Goal: Information Seeking & Learning: Learn about a topic

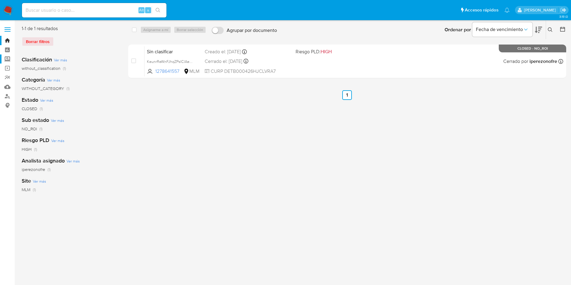
click at [8, 56] on label "Screening" at bounding box center [36, 58] width 72 height 9
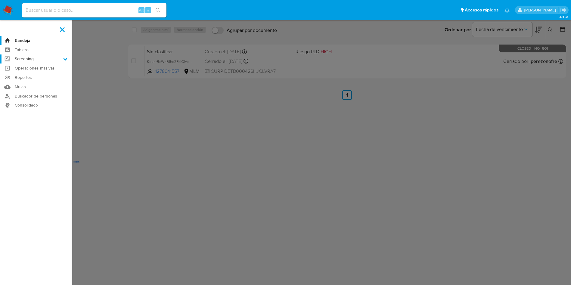
click at [0, 0] on input "Screening" at bounding box center [0, 0] width 0 height 0
click at [33, 80] on link "Herramientas" at bounding box center [36, 83] width 72 height 8
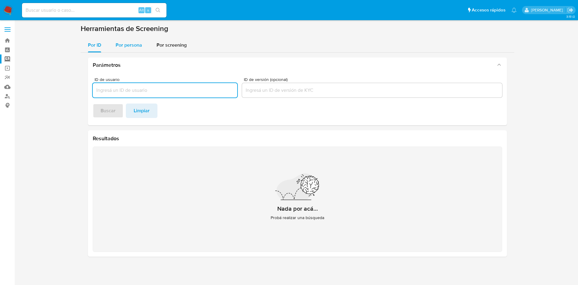
click at [132, 42] on span "Por persona" at bounding box center [129, 45] width 26 height 7
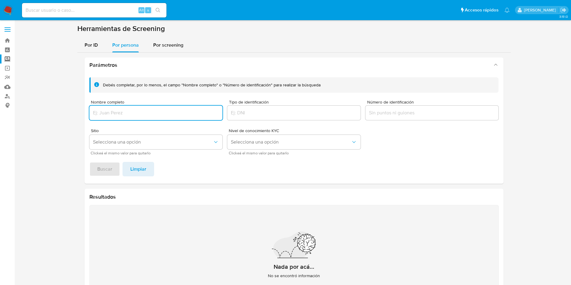
click at [144, 115] on input "Nombre completo" at bounding box center [155, 113] width 133 height 8
type input "Selvin Garcia"
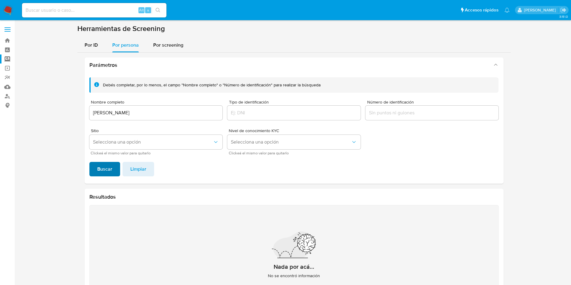
click at [108, 175] on span "Buscar" at bounding box center [104, 168] width 15 height 13
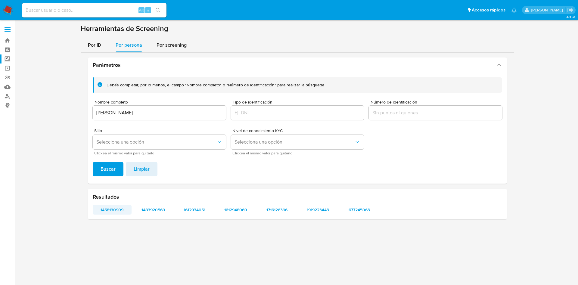
click at [116, 212] on span "1458130909" at bounding box center [112, 210] width 30 height 8
click at [129, 113] on input "Selvin Garcia" at bounding box center [159, 113] width 133 height 8
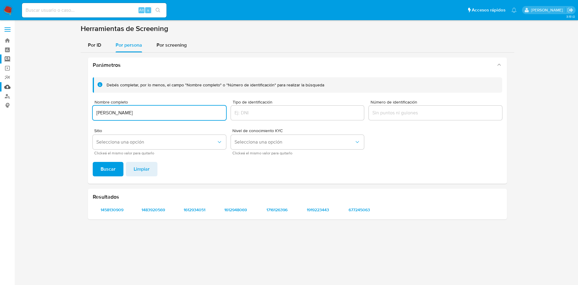
drag, startPoint x: 153, startPoint y: 112, endPoint x: 0, endPoint y: 83, distance: 155.3
click at [0, 83] on section "Bandeja Tablero Screening Búsqueda en Listas Watchlist Herramientas Operaciones…" at bounding box center [289, 142] width 578 height 285
type input "Wilmer Rodas"
click at [93, 162] on button "Buscar" at bounding box center [108, 169] width 31 height 14
click at [114, 206] on span "1229571873" at bounding box center [112, 210] width 30 height 8
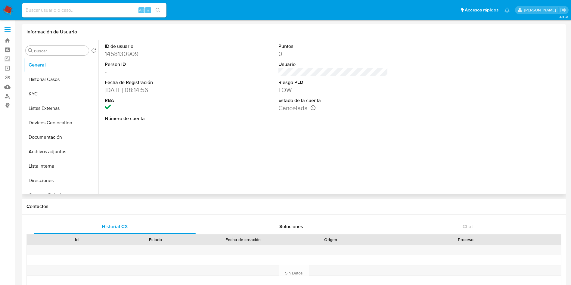
select select "10"
click at [55, 79] on button "Historial Casos" at bounding box center [58, 79] width 70 height 14
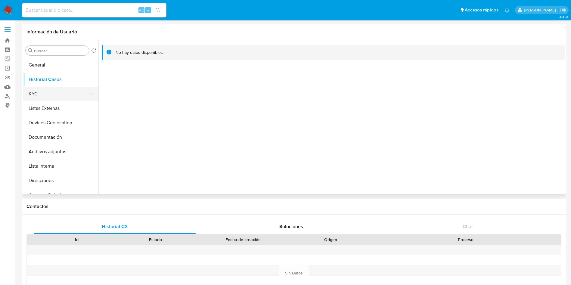
click at [40, 99] on button "KYC" at bounding box center [58, 94] width 70 height 14
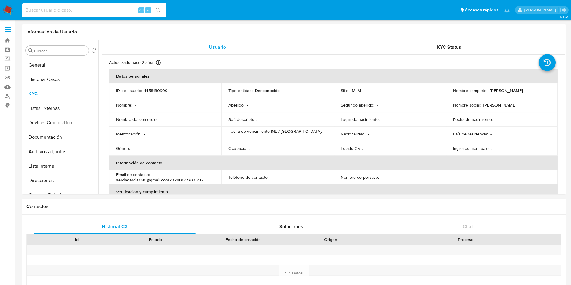
click at [95, 8] on input at bounding box center [94, 10] width 144 height 8
paste input "485893706"
type input "485893706"
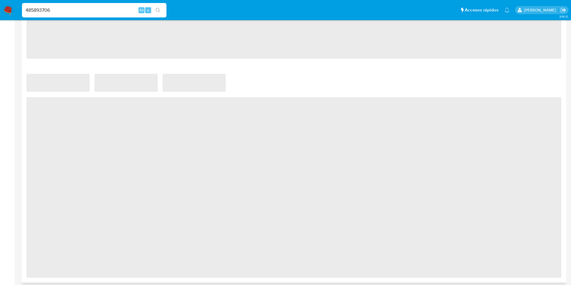
scroll to position [361, 0]
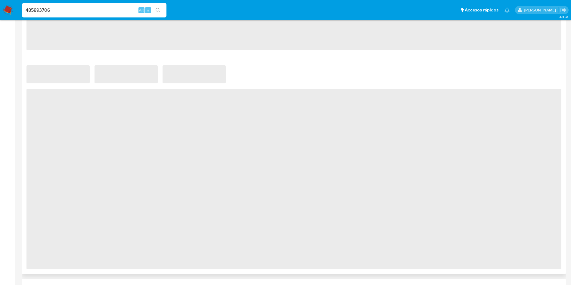
select select "10"
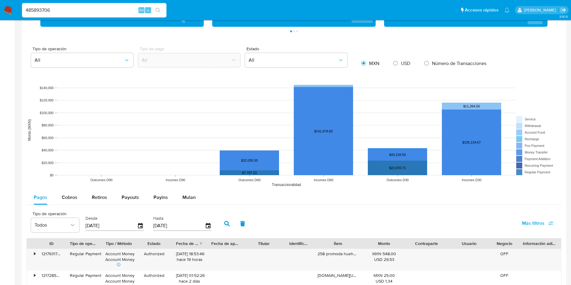
scroll to position [451, 0]
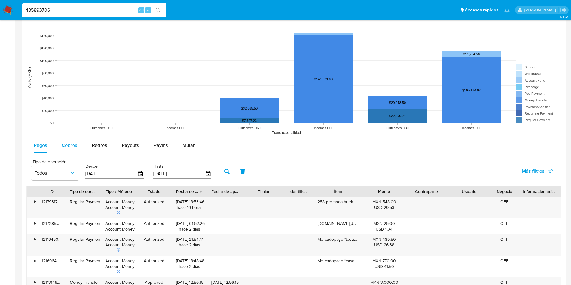
click at [64, 146] on span "Cobros" at bounding box center [70, 145] width 16 height 7
select select "10"
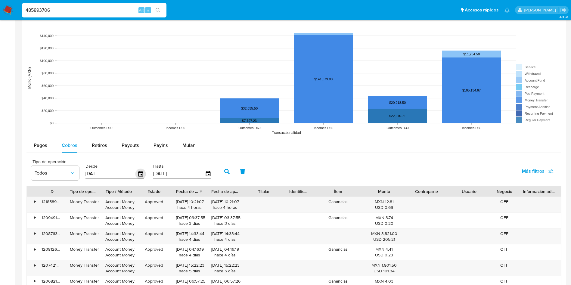
click at [142, 172] on icon "button" at bounding box center [140, 173] width 5 height 5
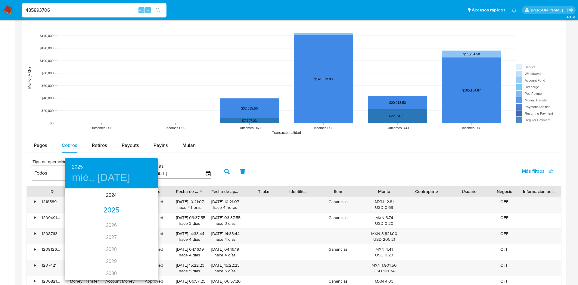
click at [104, 179] on h4 "mié., may. 14" at bounding box center [101, 177] width 58 height 13
click at [149, 194] on icon "button" at bounding box center [150, 196] width 7 height 7
click at [136, 241] on p "19" at bounding box center [135, 242] width 5 height 6
type input "19/07/2025"
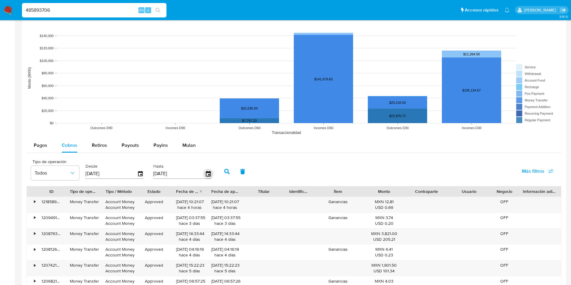
click at [210, 173] on icon "button" at bounding box center [208, 174] width 11 height 11
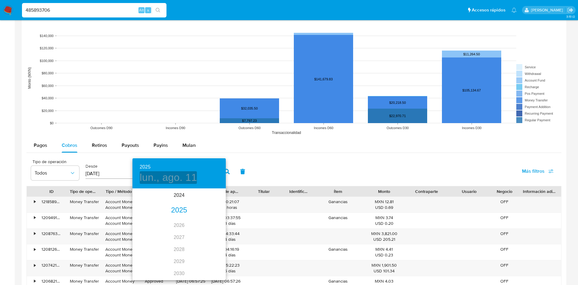
click at [184, 173] on h4 "lun., ago. 11" at bounding box center [168, 177] width 57 height 13
click at [139, 193] on button "button" at bounding box center [139, 197] width 14 height 14
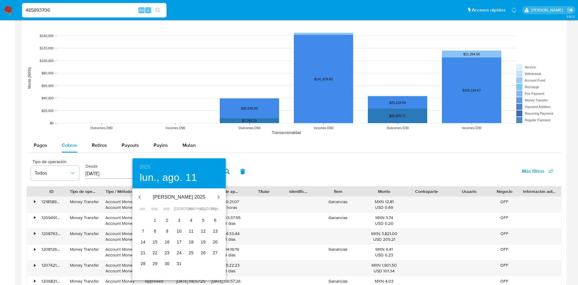
click at [203, 241] on p "19" at bounding box center [203, 242] width 5 height 6
type input "19/07/2025"
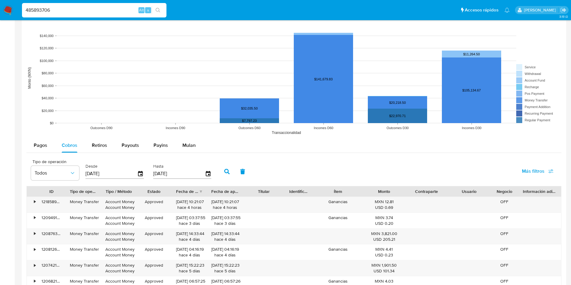
click at [224, 172] on button "button" at bounding box center [227, 171] width 16 height 14
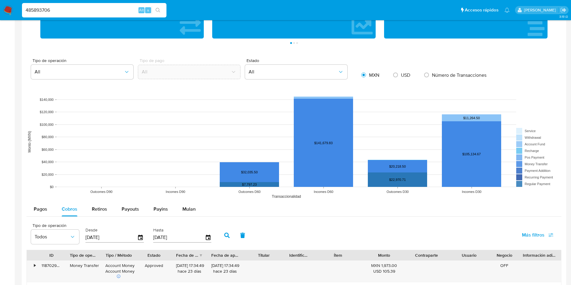
scroll to position [406, 0]
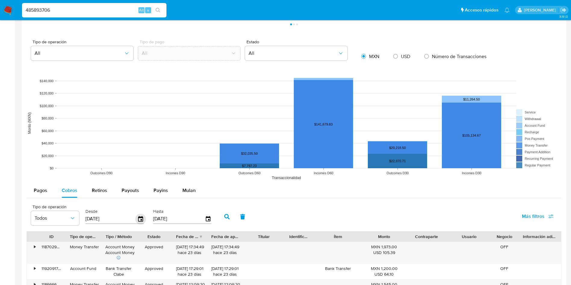
click at [141, 220] on icon "button" at bounding box center [140, 218] width 5 height 5
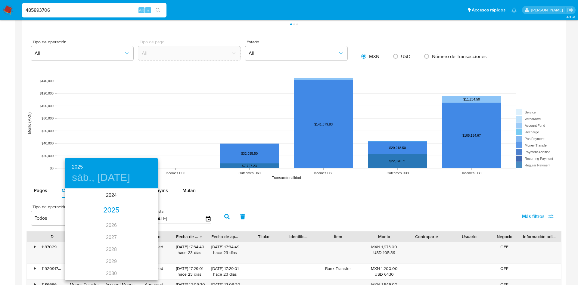
click at [93, 177] on h4 "sáb., jul. 19" at bounding box center [101, 177] width 58 height 13
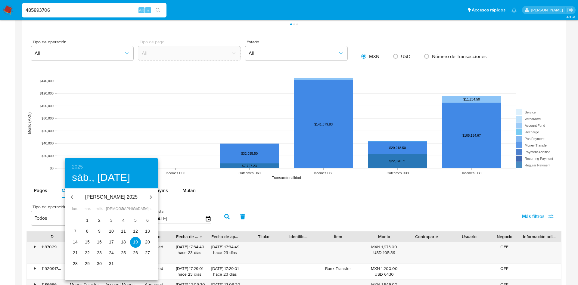
click at [122, 242] on p "18" at bounding box center [123, 242] width 5 height 6
type input "18/07/2025"
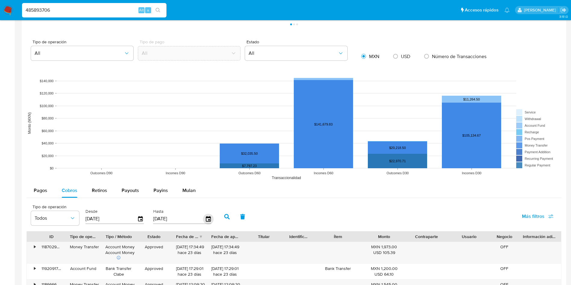
click at [208, 219] on icon "button" at bounding box center [208, 219] width 11 height 11
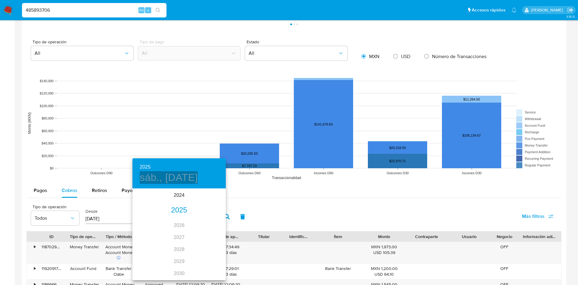
click at [175, 179] on h4 "sáb., jul. 19" at bounding box center [169, 177] width 58 height 13
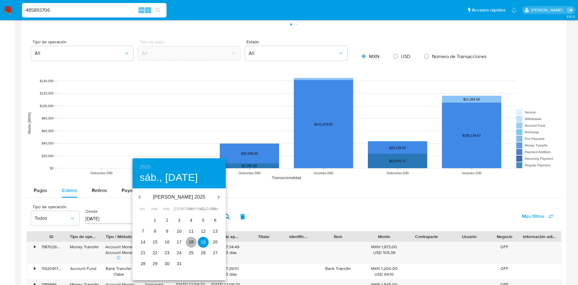
click at [188, 240] on span "18" at bounding box center [191, 242] width 11 height 6
type input "18/07/2025"
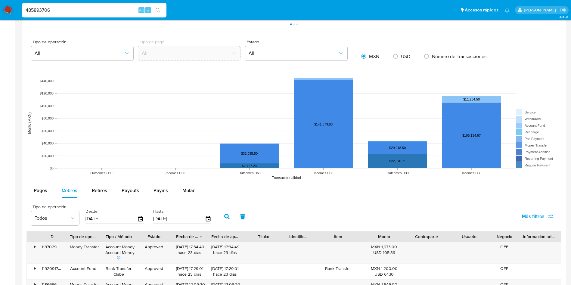
click at [224, 215] on icon "button" at bounding box center [226, 216] width 5 height 5
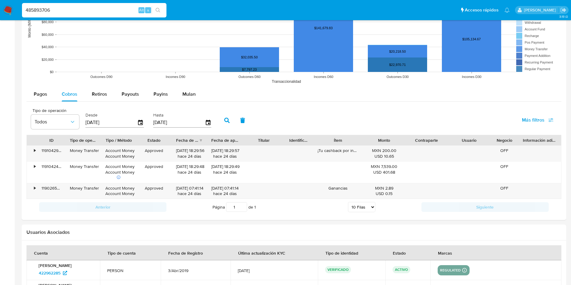
scroll to position [542, 0]
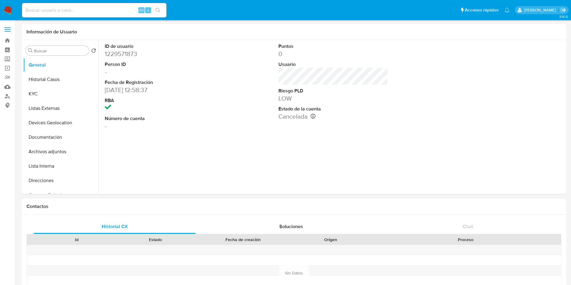
select select "10"
click at [297, 118] on dd "Cancelada Fecha de cancelación: 01/08/2025 03:01:14" at bounding box center [333, 116] width 110 height 8
click at [42, 95] on button "KYC" at bounding box center [58, 94] width 70 height 14
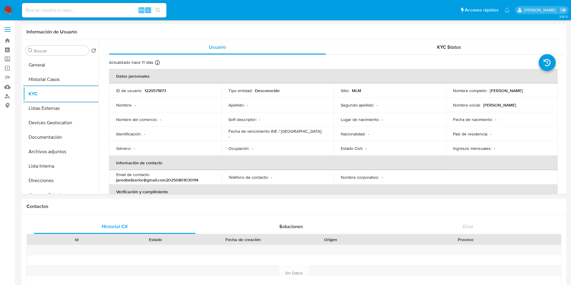
click at [103, 9] on input at bounding box center [94, 10] width 144 height 8
paste input "485893706"
type input "485893706"
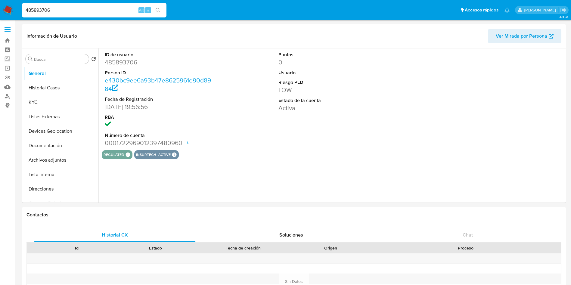
select select "10"
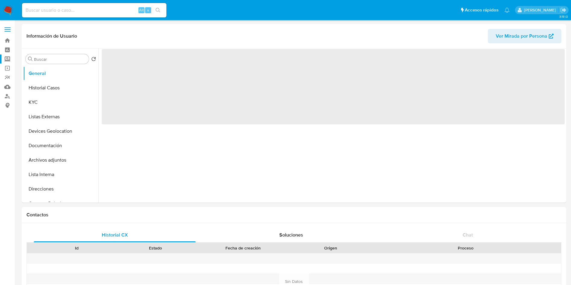
click at [7, 59] on label "Screening" at bounding box center [36, 58] width 72 height 9
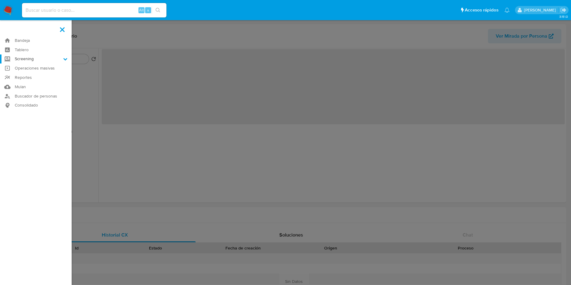
click at [0, 0] on input "Screening" at bounding box center [0, 0] width 0 height 0
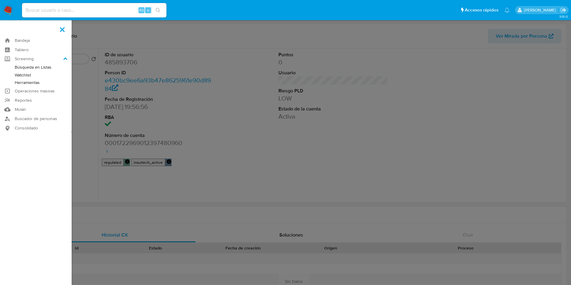
select select "10"
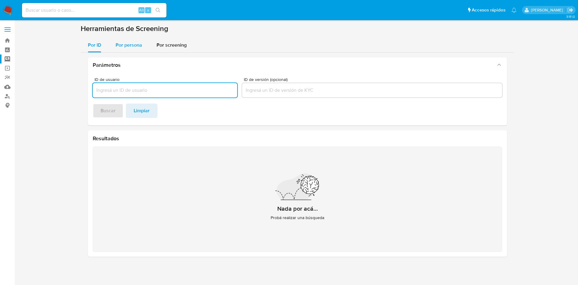
click at [126, 40] on div "Por persona" at bounding box center [129, 45] width 26 height 14
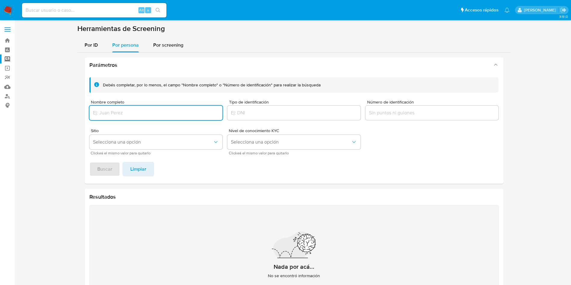
click at [136, 113] on input "Nombre completo" at bounding box center [155, 113] width 133 height 8
type input "[PERSON_NAME]"
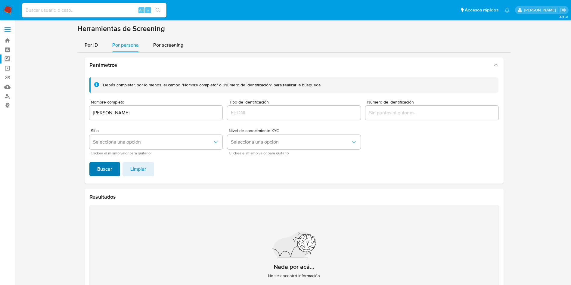
click at [104, 167] on span "Buscar" at bounding box center [104, 168] width 15 height 13
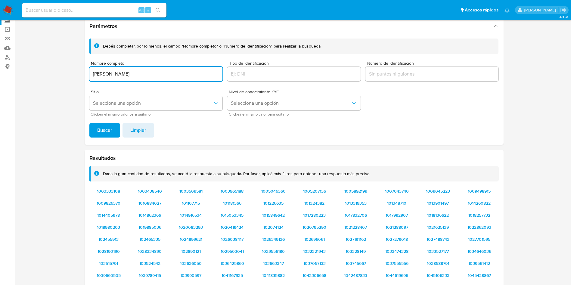
drag, startPoint x: 126, startPoint y: 72, endPoint x: 67, endPoint y: 75, distance: 59.6
click at [21, 59] on main "3.151.0" at bounding box center [285, 146] width 571 height 371
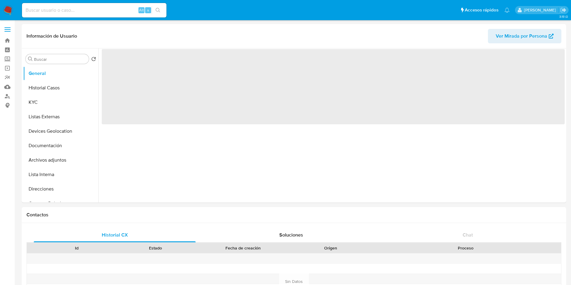
click at [84, 11] on input at bounding box center [94, 10] width 144 height 8
paste input "1606194675"
type input "1606194675"
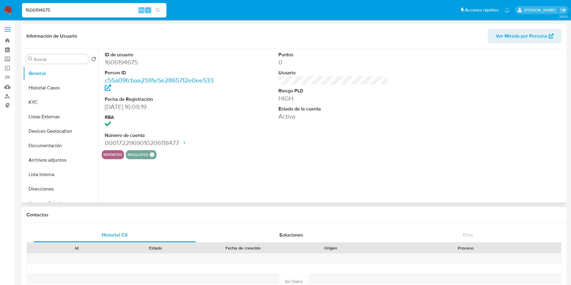
select select "10"
click at [46, 84] on button "Historial Casos" at bounding box center [58, 88] width 70 height 14
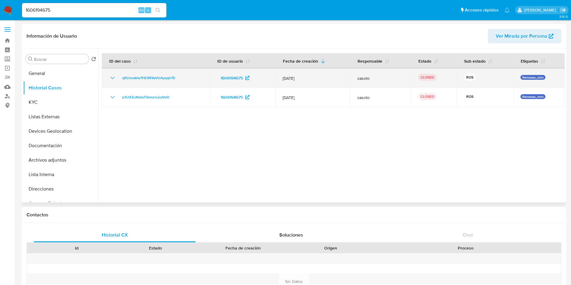
drag, startPoint x: 283, startPoint y: 77, endPoint x: 305, endPoint y: 77, distance: 22.0
click at [305, 77] on span "[DATE]" at bounding box center [313, 78] width 60 height 5
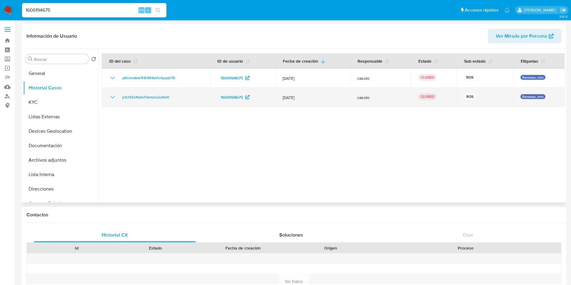
drag, startPoint x: 280, startPoint y: 99, endPoint x: 326, endPoint y: 99, distance: 46.3
click at [326, 99] on td "[DATE]" at bounding box center [312, 97] width 75 height 19
click at [113, 94] on icon "Mostrar/Ocultar" at bounding box center [112, 97] width 7 height 7
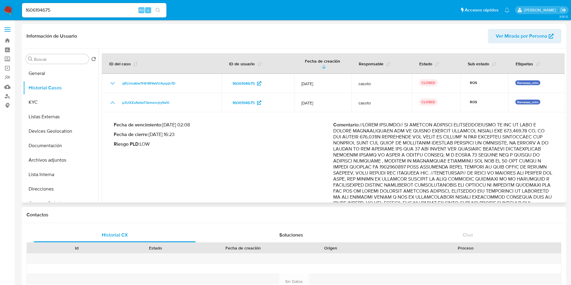
click at [517, 150] on p "Comentario :" at bounding box center [442, 182] width 219 height 120
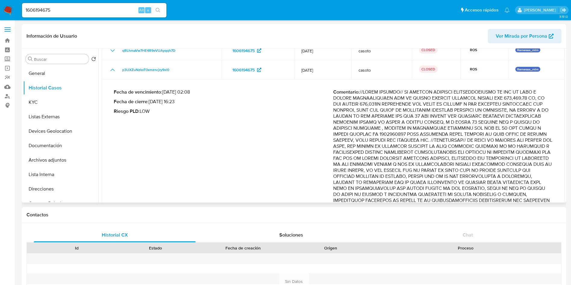
scroll to position [45, 0]
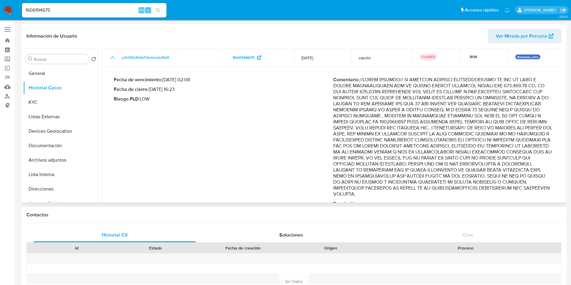
drag, startPoint x: 335, startPoint y: 156, endPoint x: 540, endPoint y: 187, distance: 206.6
click at [540, 187] on p "Comentario :" at bounding box center [442, 137] width 219 height 120
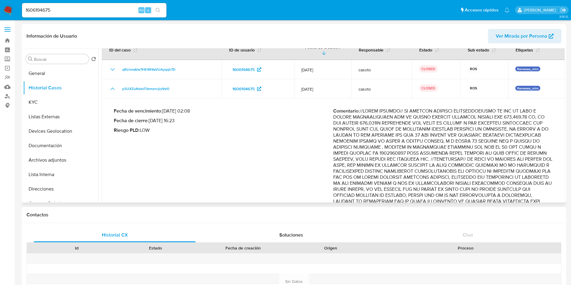
scroll to position [0, 0]
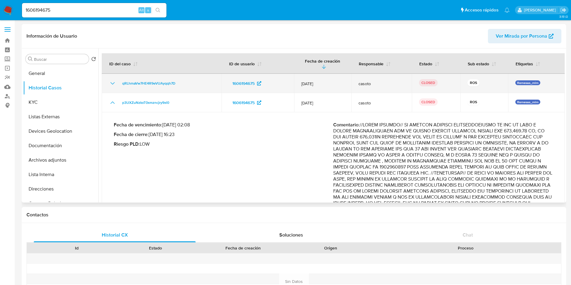
click at [114, 80] on icon "Mostrar/Ocultar" at bounding box center [112, 83] width 7 height 7
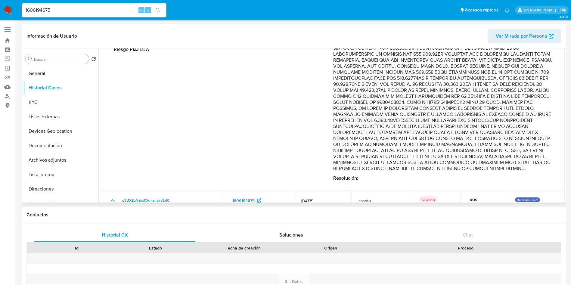
scroll to position [90, 0]
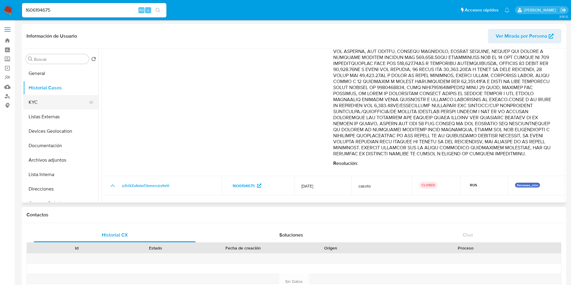
click at [49, 102] on button "KYC" at bounding box center [58, 102] width 70 height 14
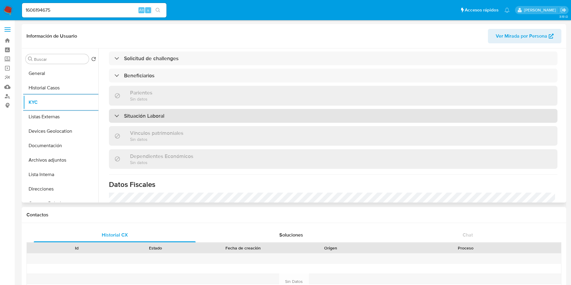
scroll to position [280, 0]
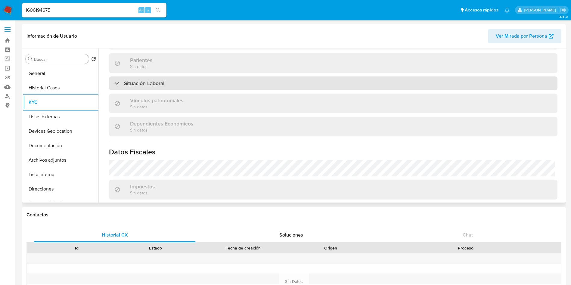
click at [142, 82] on h3 "Situación Laboral" at bounding box center [144, 83] width 40 height 7
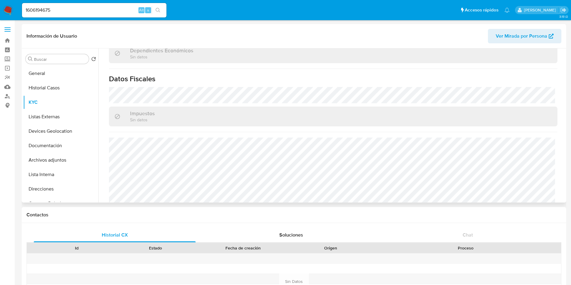
scroll to position [448, 0]
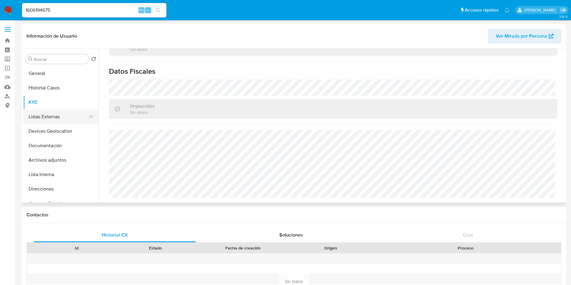
click at [39, 111] on button "Listas Externas" at bounding box center [58, 117] width 70 height 14
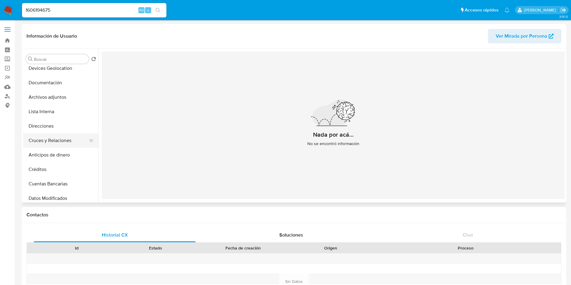
scroll to position [0, 0]
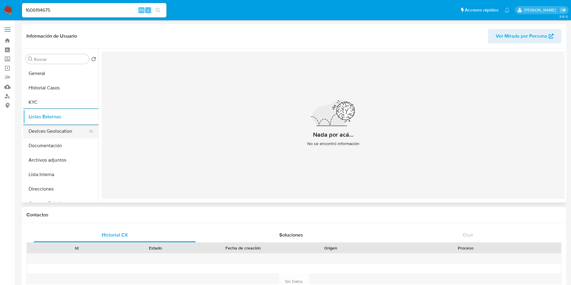
click at [50, 128] on button "Devices Geolocation" at bounding box center [58, 131] width 70 height 14
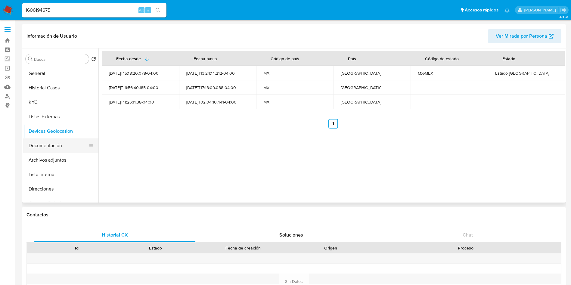
click at [41, 145] on button "Documentación" at bounding box center [58, 145] width 70 height 14
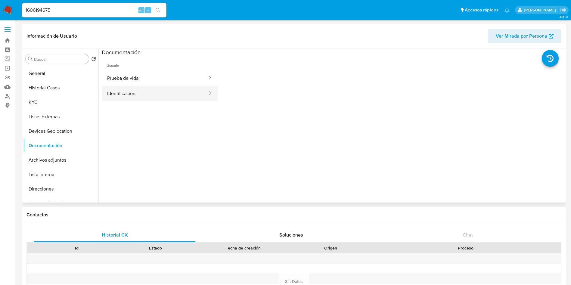
click at [165, 91] on button "Identificación" at bounding box center [155, 93] width 106 height 15
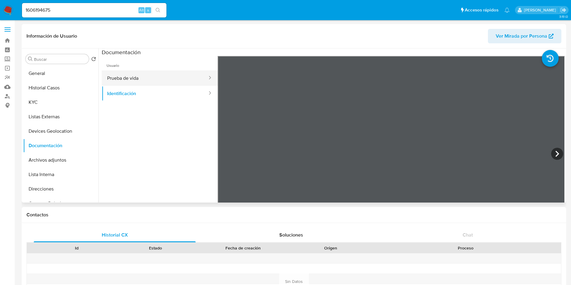
click at [151, 76] on button "Prueba de vida" at bounding box center [155, 77] width 106 height 15
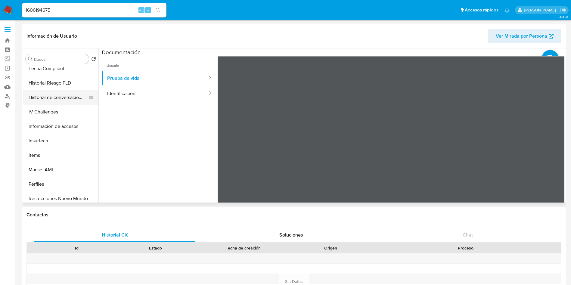
scroll to position [240, 0]
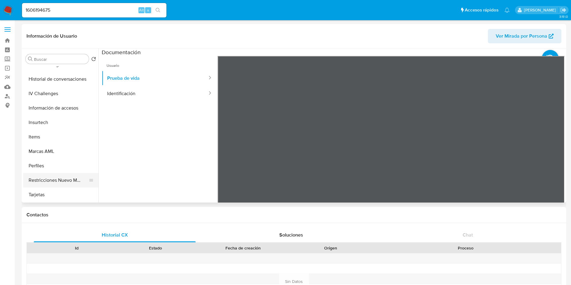
click at [70, 178] on button "Restricciones Nuevo Mundo" at bounding box center [58, 180] width 70 height 14
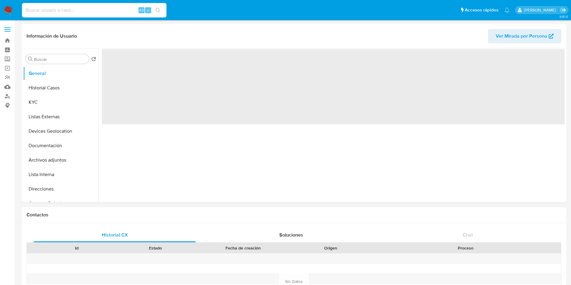
click at [88, 9] on input at bounding box center [94, 10] width 144 height 8
paste input "574451595"
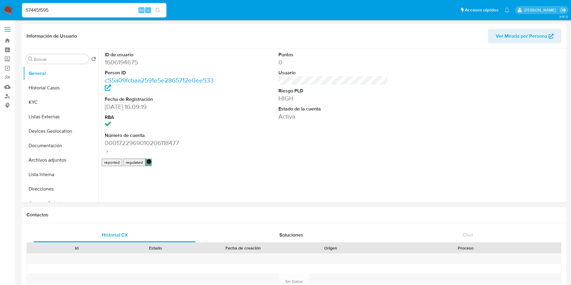
type input "574451595"
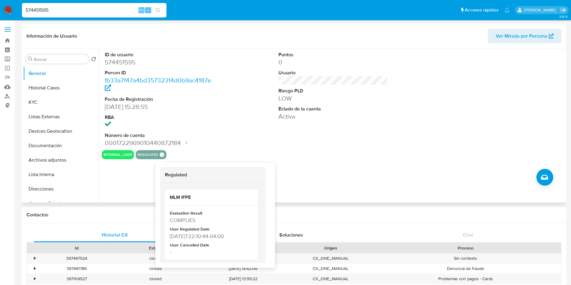
select select "10"
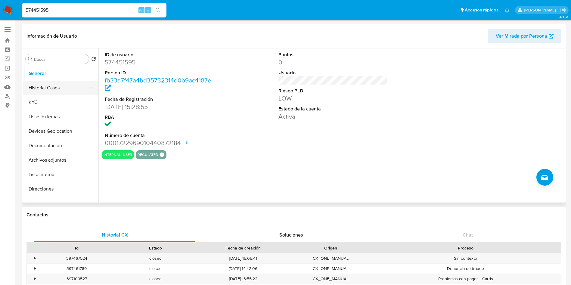
click at [59, 89] on button "Historial Casos" at bounding box center [58, 88] width 70 height 14
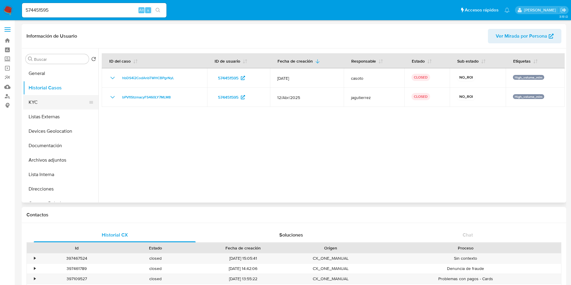
click at [43, 100] on button "KYC" at bounding box center [58, 102] width 70 height 14
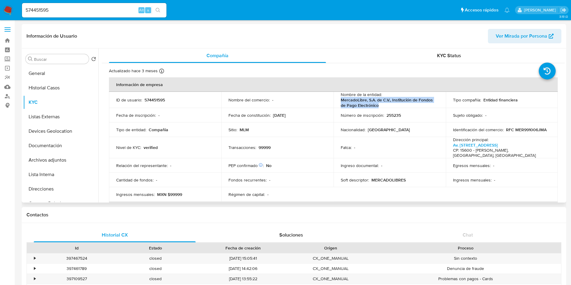
drag, startPoint x: 339, startPoint y: 101, endPoint x: 382, endPoint y: 105, distance: 43.2
click at [382, 105] on p "MercadoLibre, S.A. de C.V., Institución de Fondos de Pago Electrónico" at bounding box center [388, 102] width 95 height 11
copy p "MercadoLibre, S.A. de C.V., Institución de Fondos de Pago Electrónico"
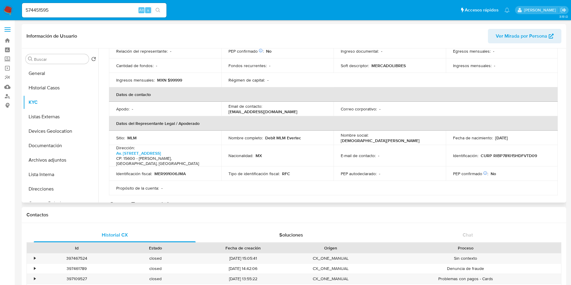
scroll to position [135, 0]
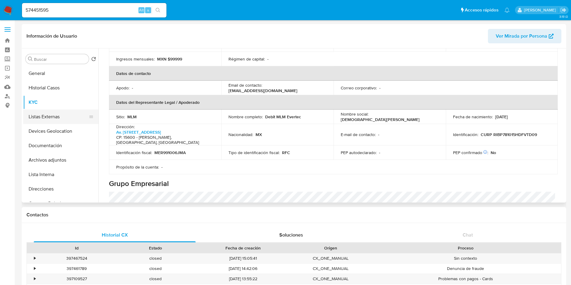
click at [41, 113] on button "Listas Externas" at bounding box center [58, 117] width 70 height 14
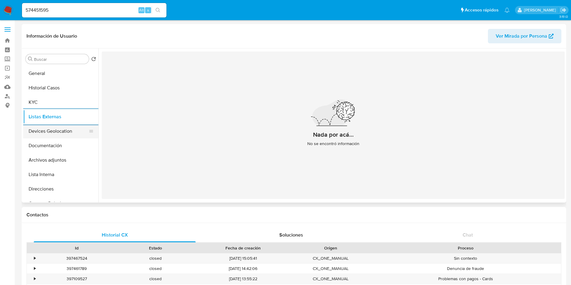
click at [42, 134] on button "Devices Geolocation" at bounding box center [58, 131] width 70 height 14
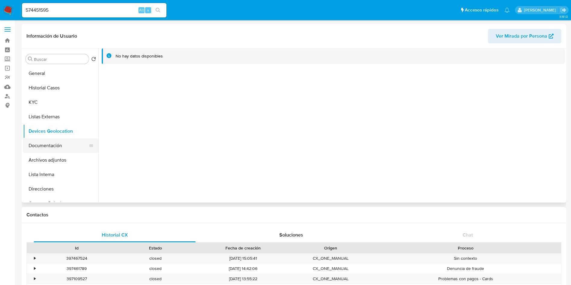
click at [45, 141] on button "Documentación" at bounding box center [58, 145] width 70 height 14
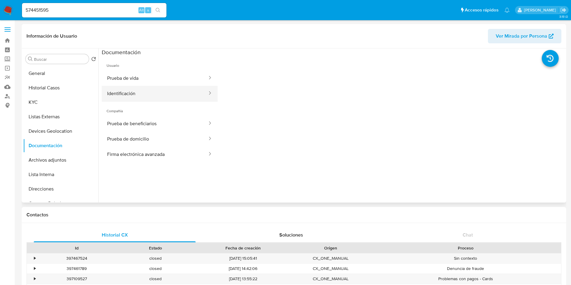
click at [193, 95] on button "Identificación" at bounding box center [155, 93] width 106 height 15
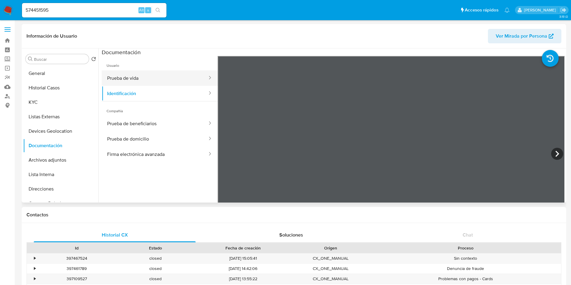
click at [128, 78] on button "Prueba de vida" at bounding box center [155, 77] width 106 height 15
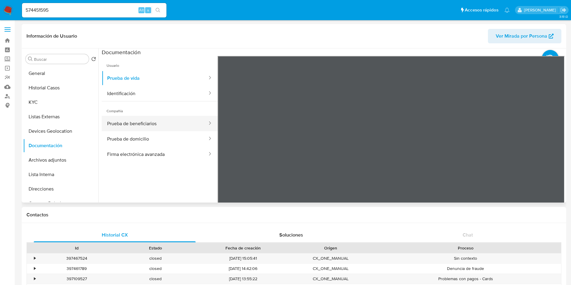
click at [120, 121] on button "Prueba de beneficiarios" at bounding box center [155, 123] width 106 height 15
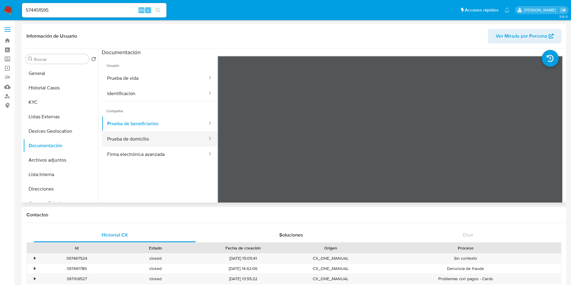
click at [157, 144] on button "Prueba de domicilio" at bounding box center [155, 138] width 106 height 15
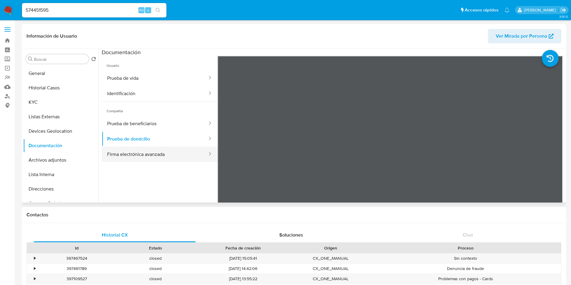
click at [159, 153] on button "Firma electrónica avanzada" at bounding box center [155, 154] width 106 height 15
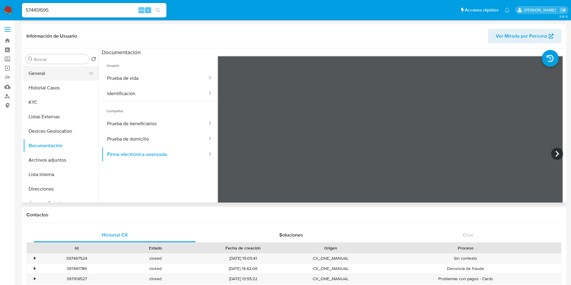
click at [55, 69] on button "General" at bounding box center [58, 73] width 70 height 14
